Goal: Check status

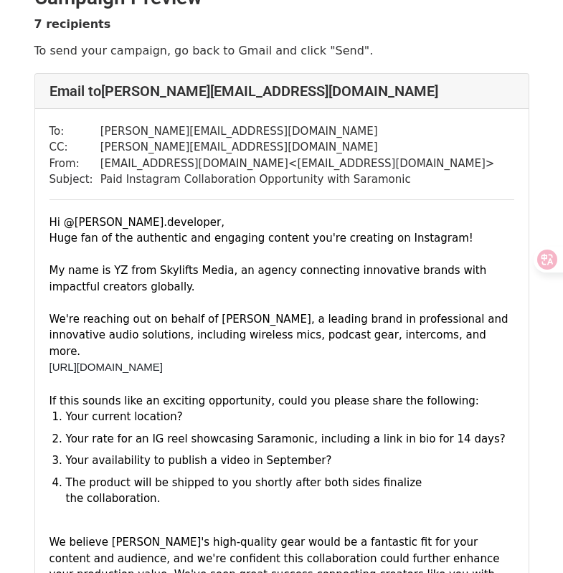
scroll to position [30, 0]
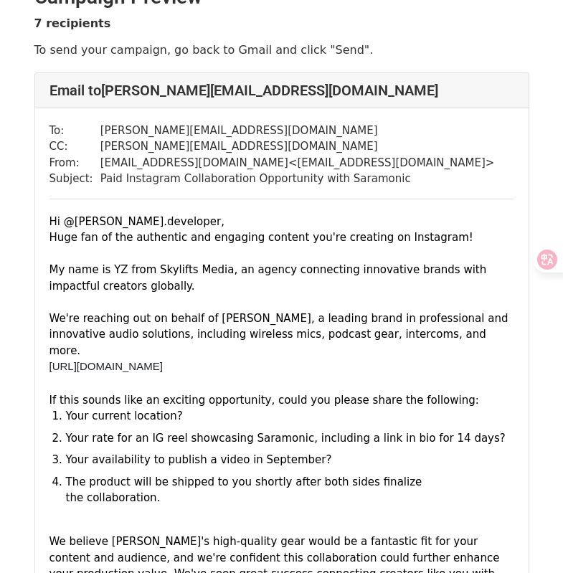
click at [163, 360] on span "[URL][DOMAIN_NAME]" at bounding box center [105, 366] width 113 height 12
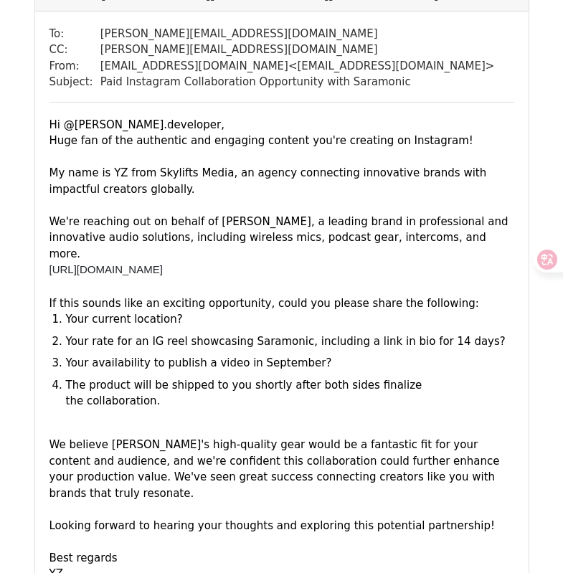
scroll to position [196, 0]
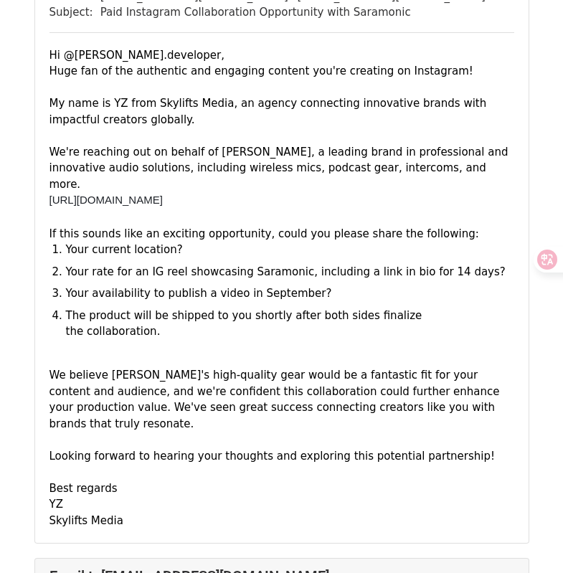
click at [440, 308] on div "The product will be shipped to you shortly after both sides finalize the collab…" at bounding box center [290, 324] width 448 height 32
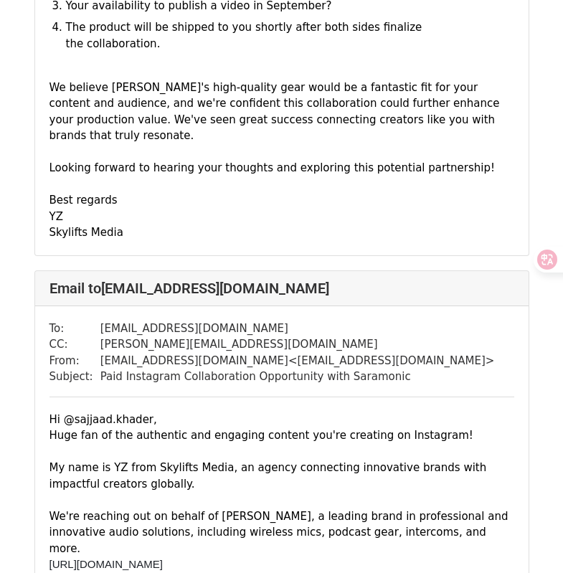
scroll to position [1191, 0]
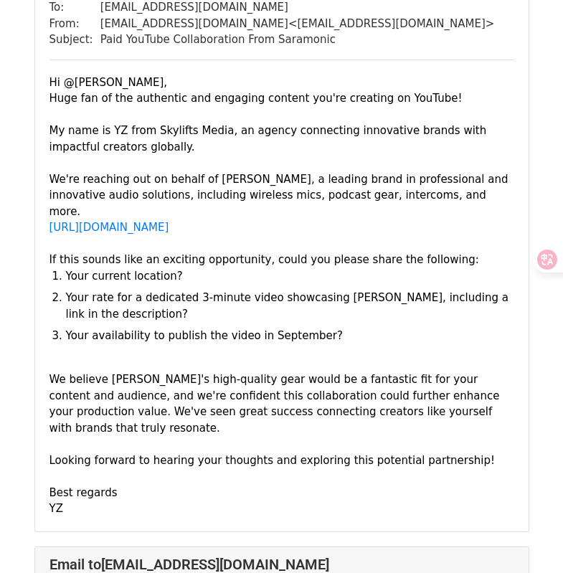
scroll to position [760, 0]
